Goal: Information Seeking & Learning: Learn about a topic

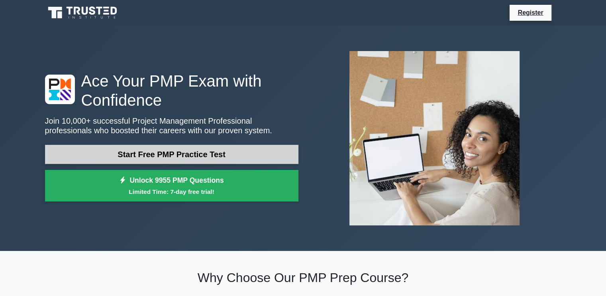
click at [151, 159] on link "Start Free PMP Practice Test" at bounding box center [171, 154] width 253 height 19
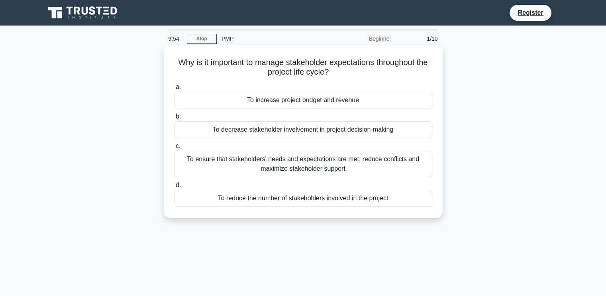
click at [241, 100] on div "To increase project budget and revenue" at bounding box center [303, 100] width 258 height 17
click at [174, 90] on input "a. To increase project budget and revenue" at bounding box center [174, 86] width 0 height 5
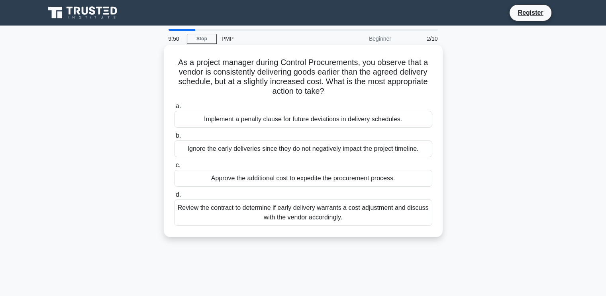
click at [325, 154] on div "Ignore the early deliveries since they do not negatively impact the project tim…" at bounding box center [303, 148] width 258 height 17
click at [174, 138] on input "b. Ignore the early deliveries since they do not negatively impact the project …" at bounding box center [174, 135] width 0 height 5
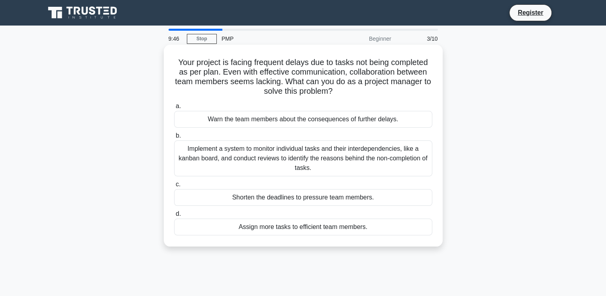
click at [358, 121] on div "Warn the team members about the consequences of further delays." at bounding box center [303, 119] width 258 height 17
click at [174, 109] on input "a. Warn the team members about the consequences of further delays." at bounding box center [174, 106] width 0 height 5
